Goal: Communication & Community: Answer question/provide support

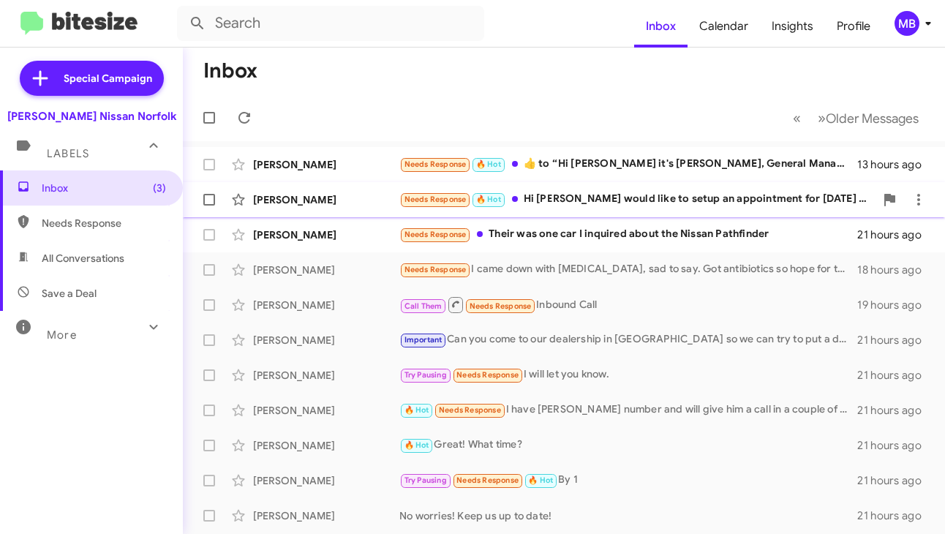
click at [595, 206] on div "Needs Response 🔥 Hot Hi [PERSON_NAME] would like to setup an appointment for [D…" at bounding box center [636, 199] width 475 height 17
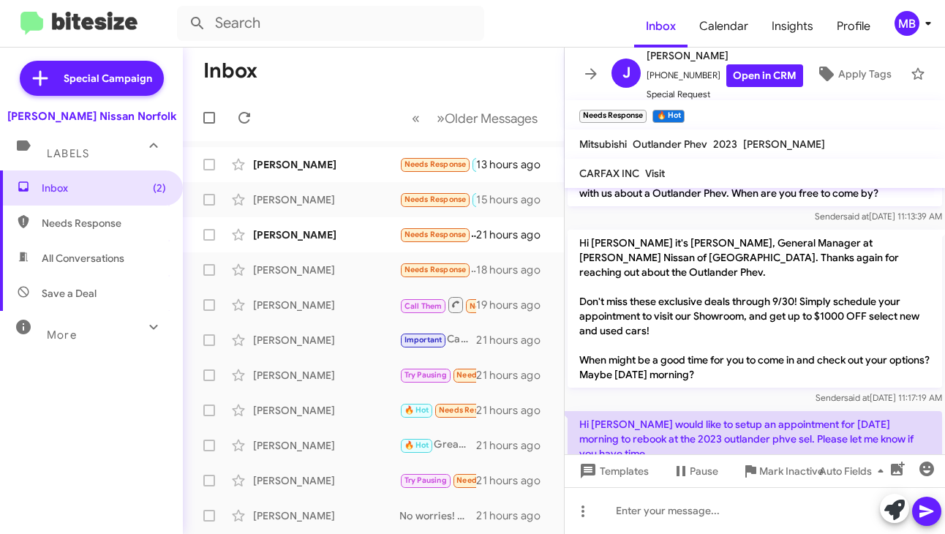
scroll to position [69, 0]
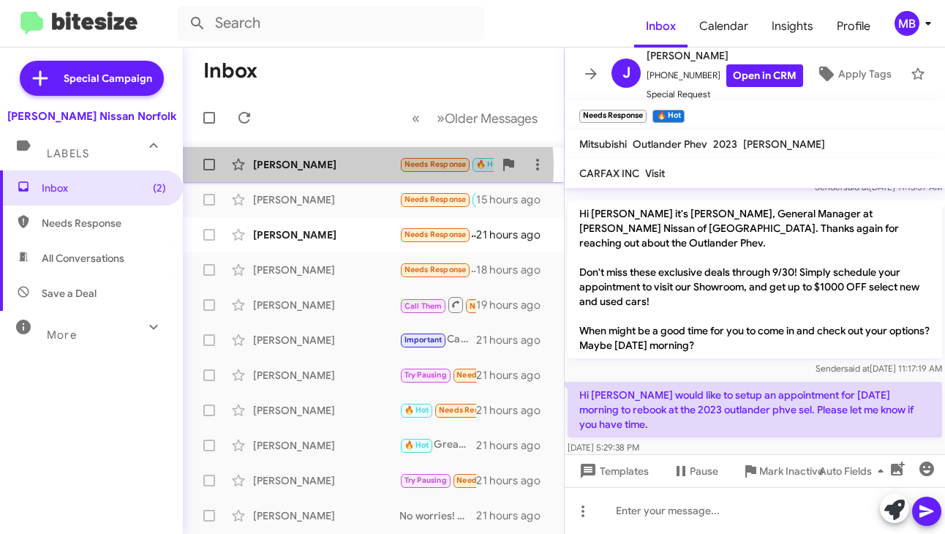
click at [350, 167] on div "[PERSON_NAME]" at bounding box center [326, 164] width 146 height 15
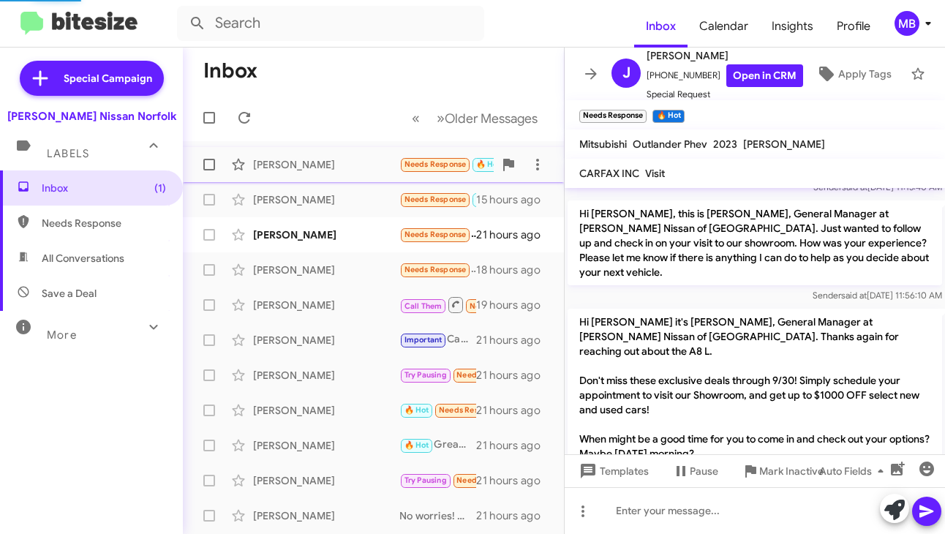
scroll to position [255, 0]
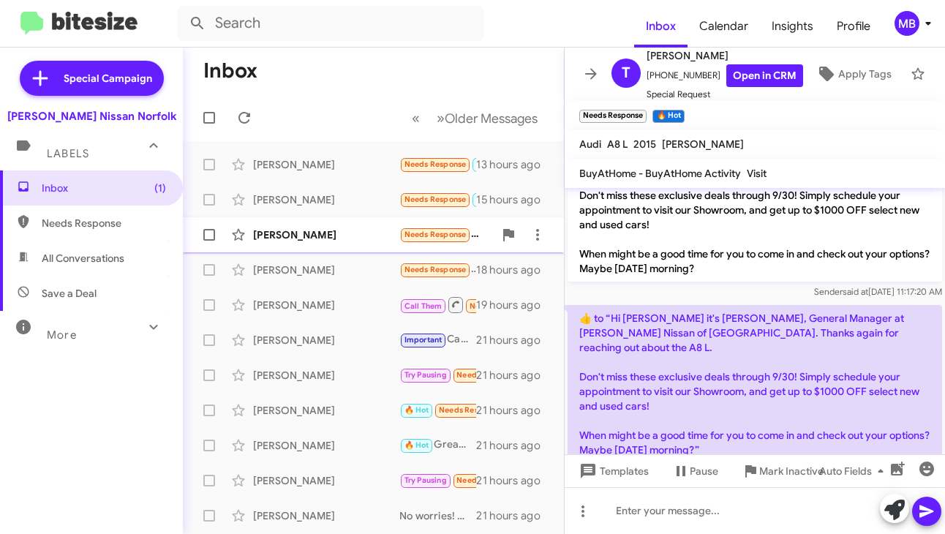
click at [416, 228] on small "Needs Response" at bounding box center [435, 235] width 69 height 14
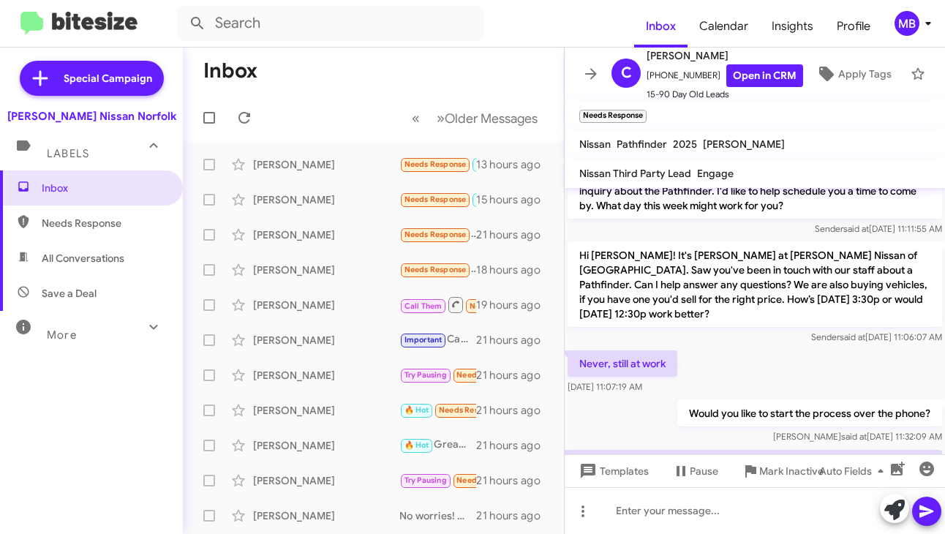
scroll to position [851, 0]
